Goal: Task Accomplishment & Management: Use online tool/utility

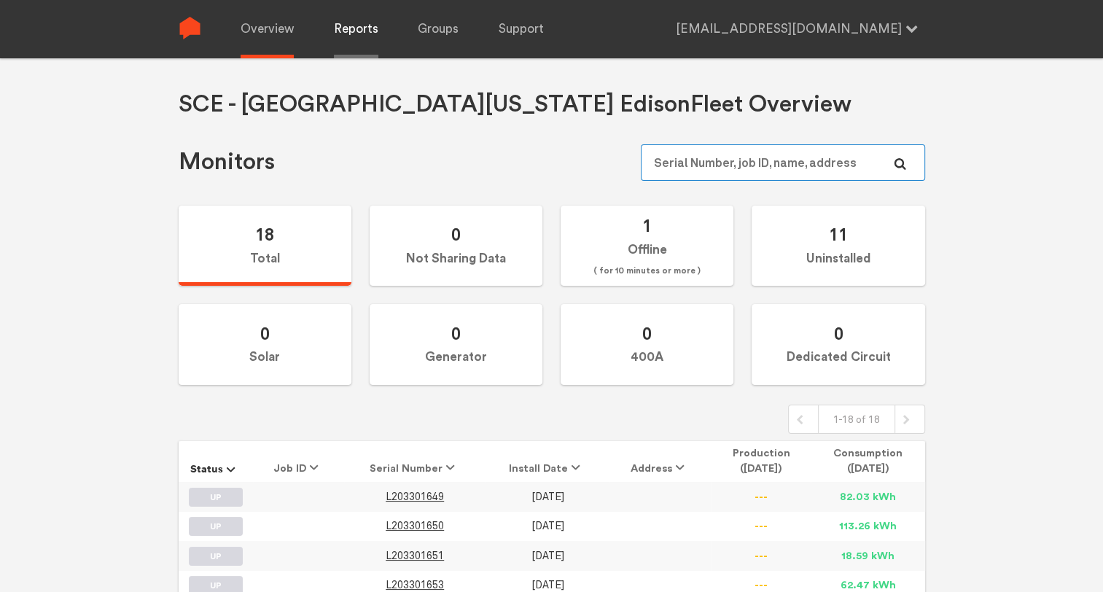
type input "[EMAIL_ADDRESS][DOMAIN_NAME]"
click at [365, 18] on link "Reports" at bounding box center [356, 29] width 44 height 58
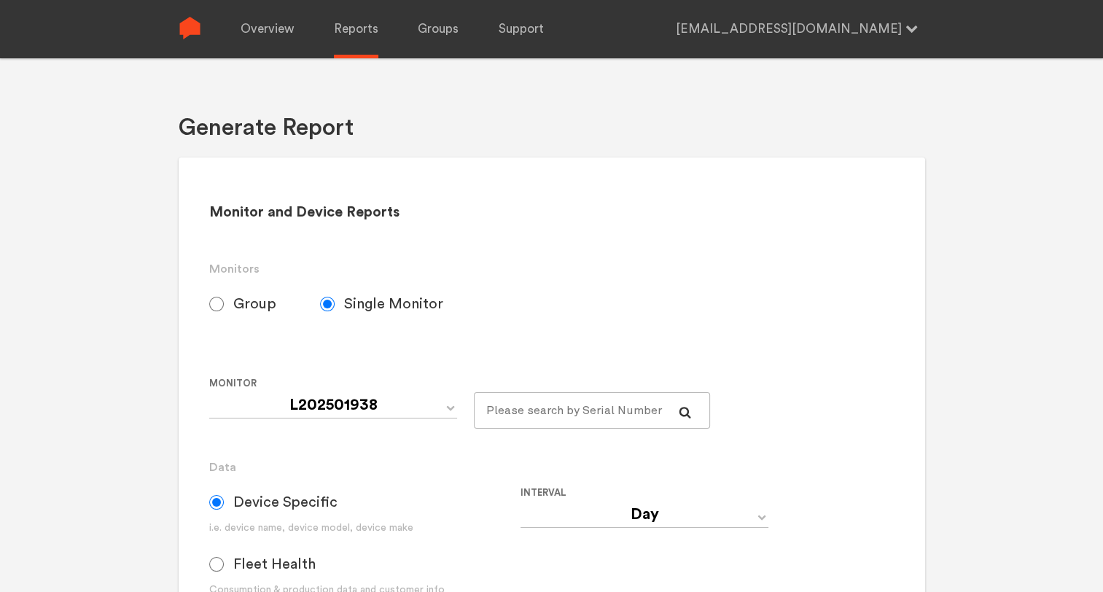
click at [228, 297] on label "Group" at bounding box center [264, 304] width 111 height 36
click at [224, 297] on input "Group" at bounding box center [216, 304] width 15 height 15
radio input "true"
radio input "false"
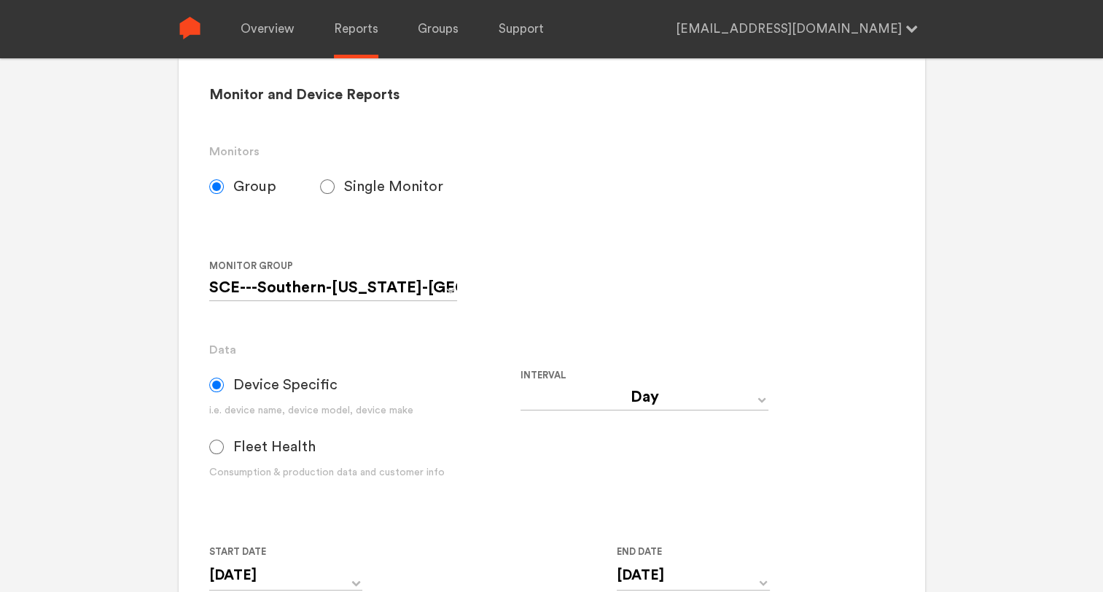
scroll to position [146, 0]
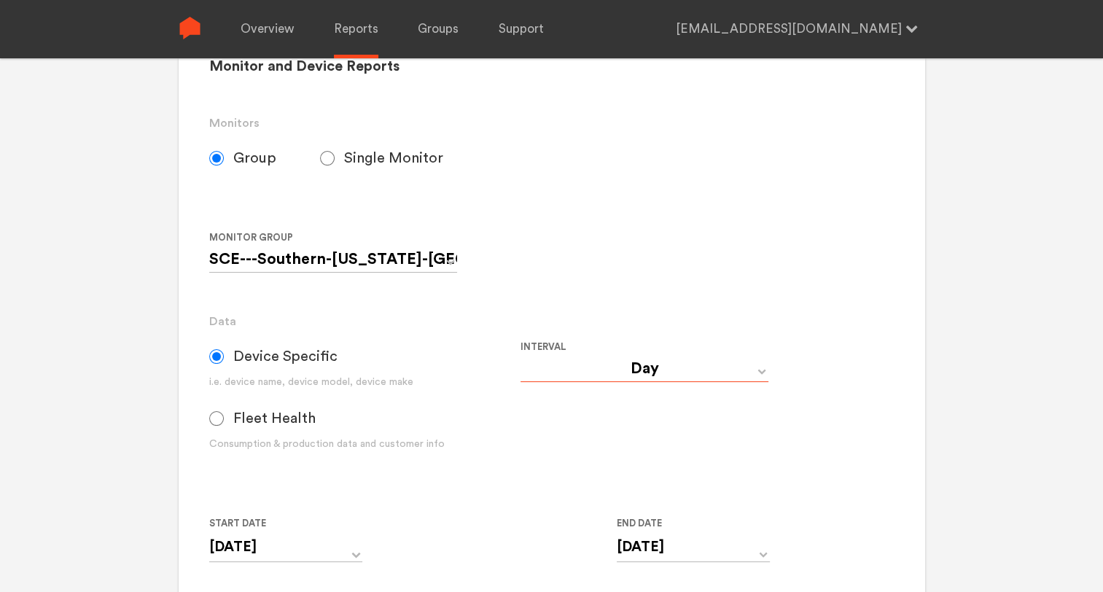
click at [630, 372] on select "Day Year Month Week Hour 30 Minute 15 Minute 5 Minute Minute" at bounding box center [645, 369] width 248 height 26
select select "5 Minute"
click at [521, 356] on select "Day Year Month Week Hour 30 Minute 15 Minute 5 Minute Minute" at bounding box center [645, 369] width 248 height 26
type input "[DATE] 12:00 AM"
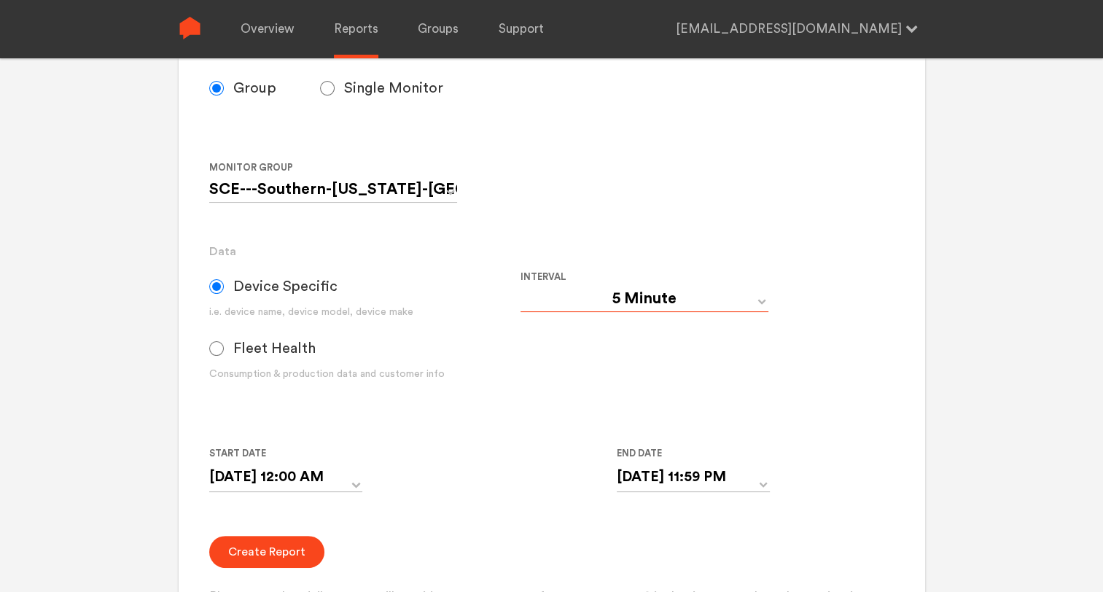
scroll to position [292, 0]
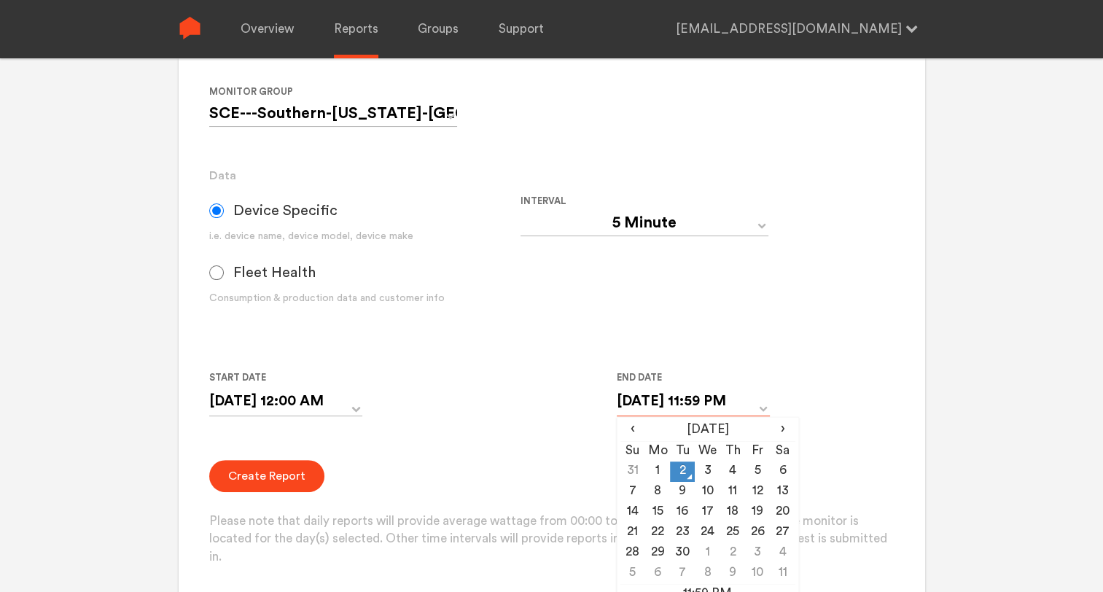
click at [768, 408] on input "[DATE] 11:59 PM" at bounding box center [693, 402] width 153 height 30
click at [654, 471] on td "1" at bounding box center [657, 472] width 25 height 20
type input "[DATE] 11:59 PM"
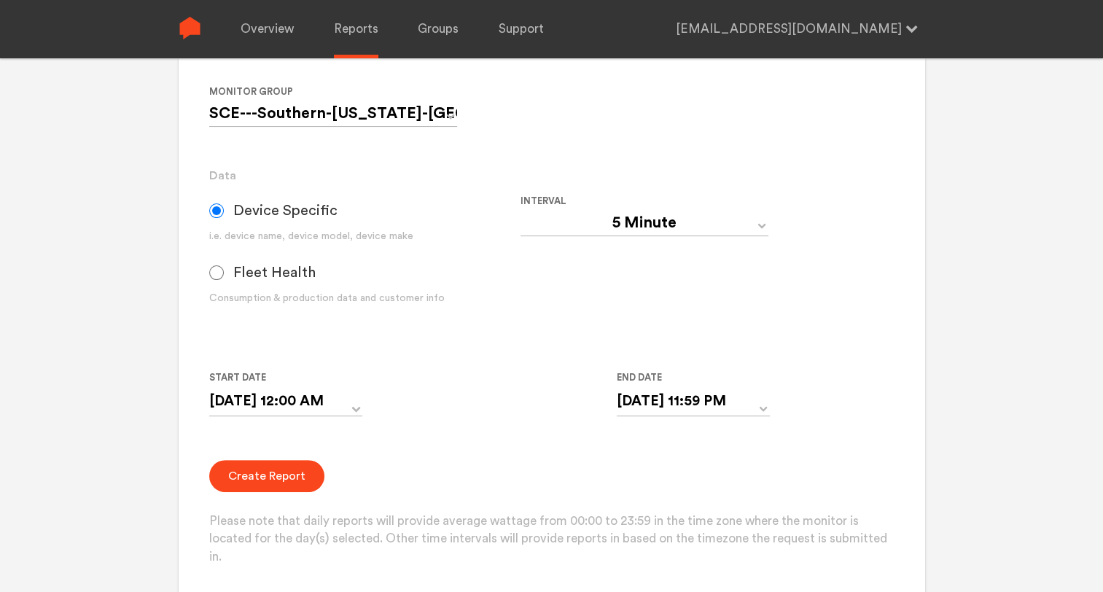
click at [521, 376] on div "Start Date [DATE] 12:00 AM ‹ [DATE] › Su Mo Tu We Th Fr Sa 27 28 29 30 31 1 2 3…" at bounding box center [520, 402] width 623 height 66
click at [251, 470] on button "Create Report" at bounding box center [266, 476] width 115 height 32
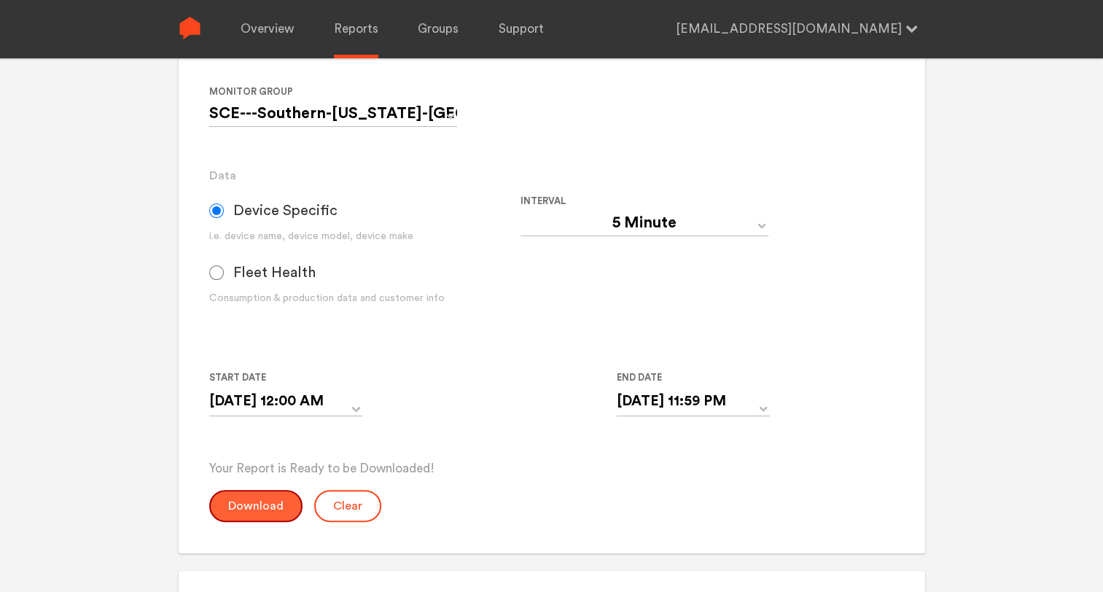
click at [276, 508] on button "Download" at bounding box center [255, 506] width 93 height 32
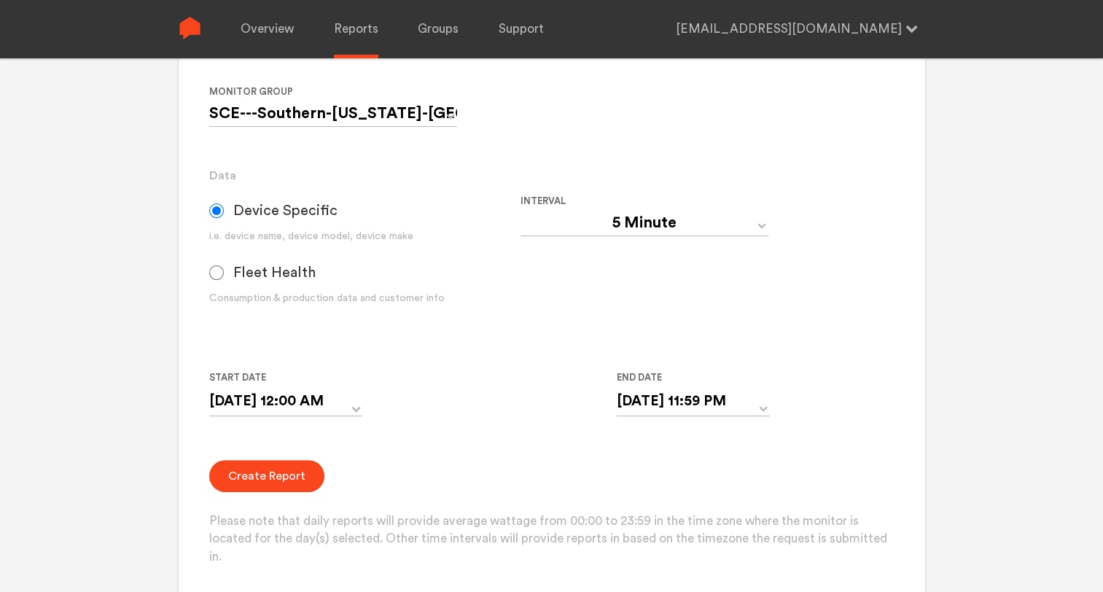
click at [723, 304] on div "Interval Day Year Month Week Hour 30 Minute 15 Minute 5 Minute Minute" at bounding box center [676, 261] width 311 height 136
